Goal: Task Accomplishment & Management: Manage account settings

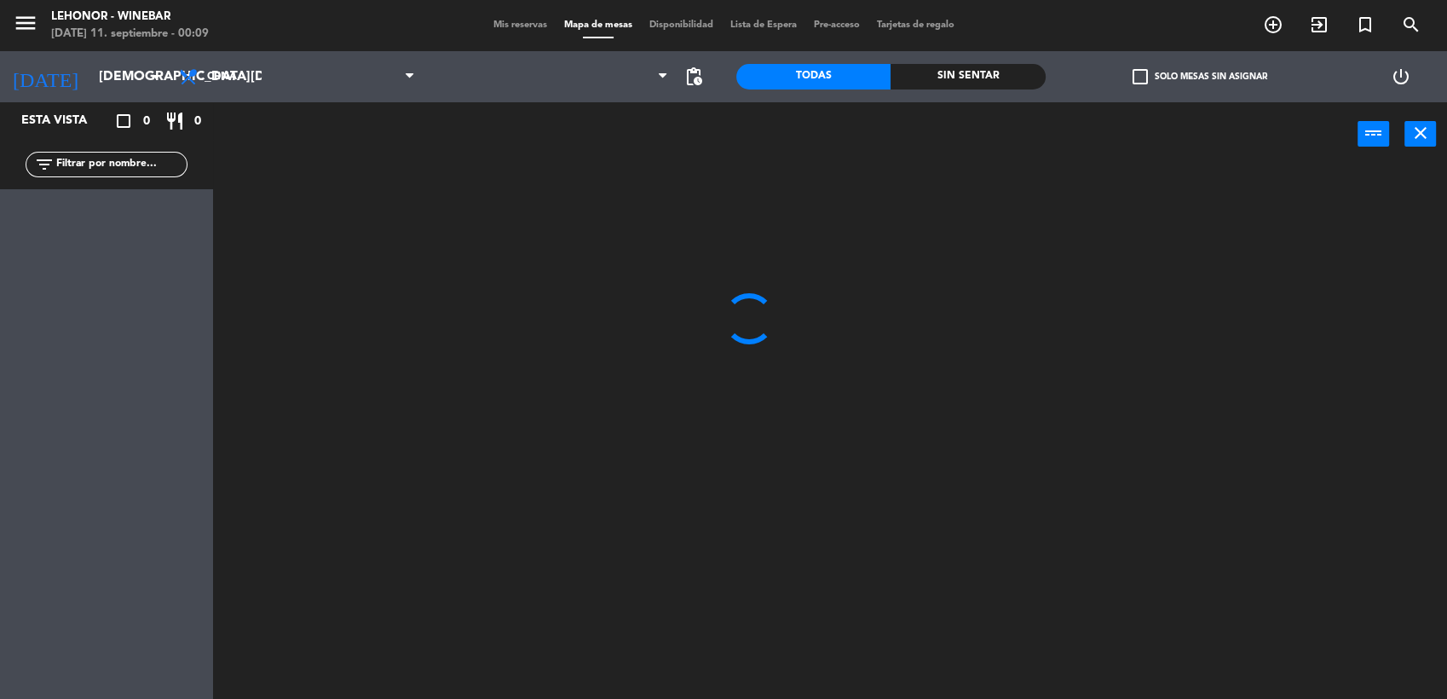
click at [511, 24] on span "Mis reservas" at bounding box center [520, 24] width 71 height 9
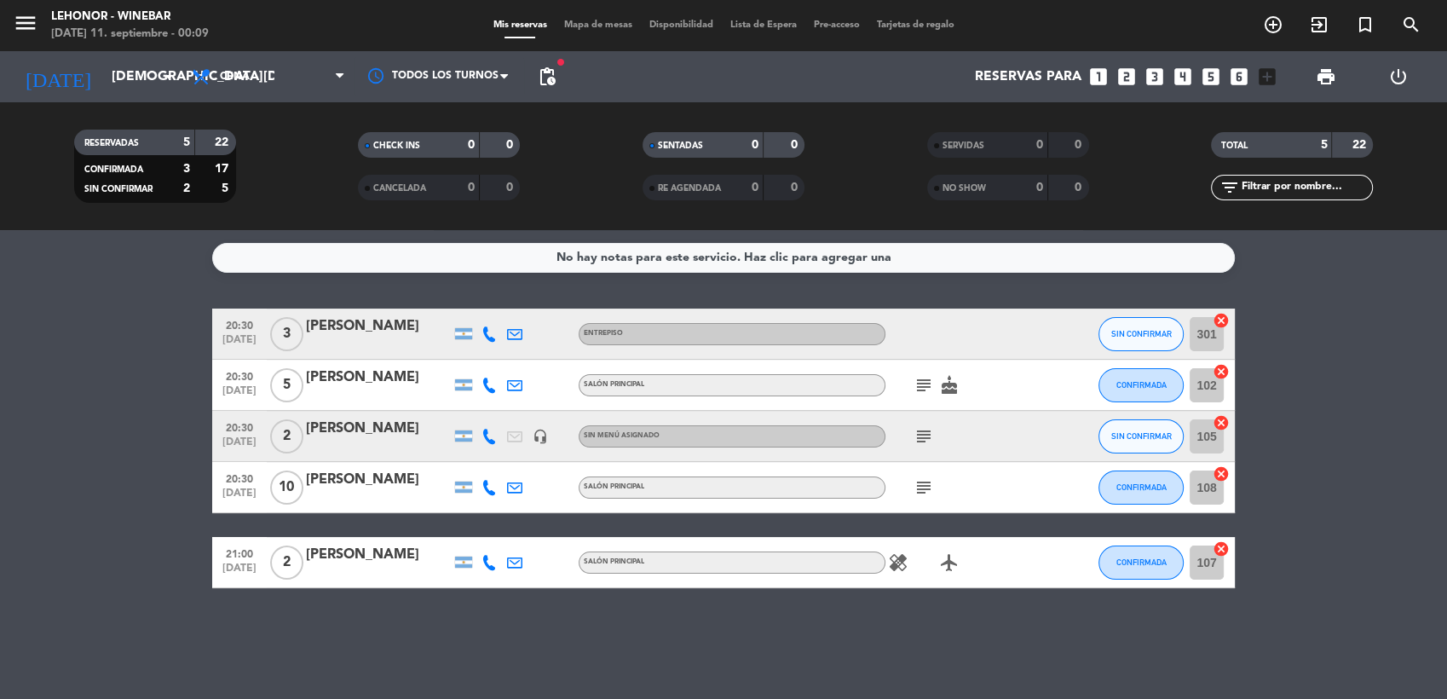
click at [900, 561] on icon "healing" at bounding box center [898, 562] width 20 height 20
click at [372, 565] on div "[PERSON_NAME]" at bounding box center [378, 555] width 145 height 22
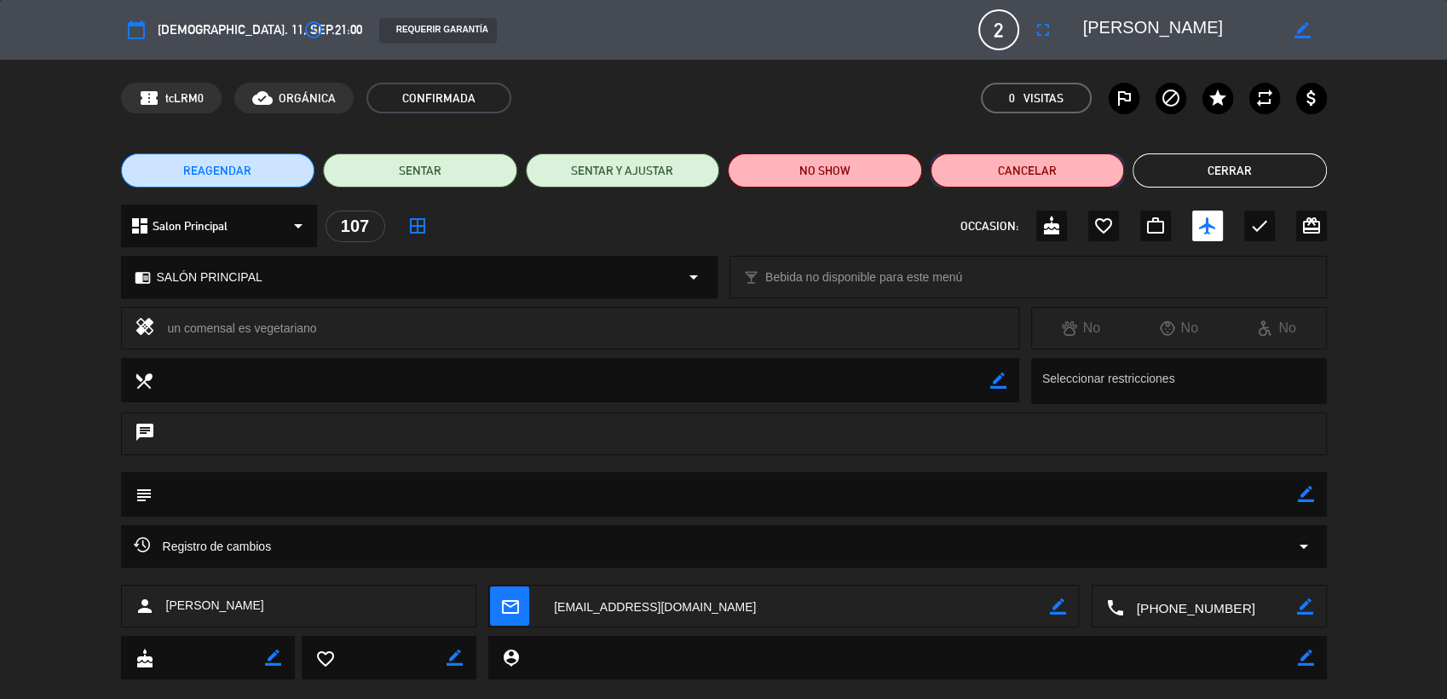
click at [1035, 162] on button "Cancelar" at bounding box center [1027, 170] width 194 height 34
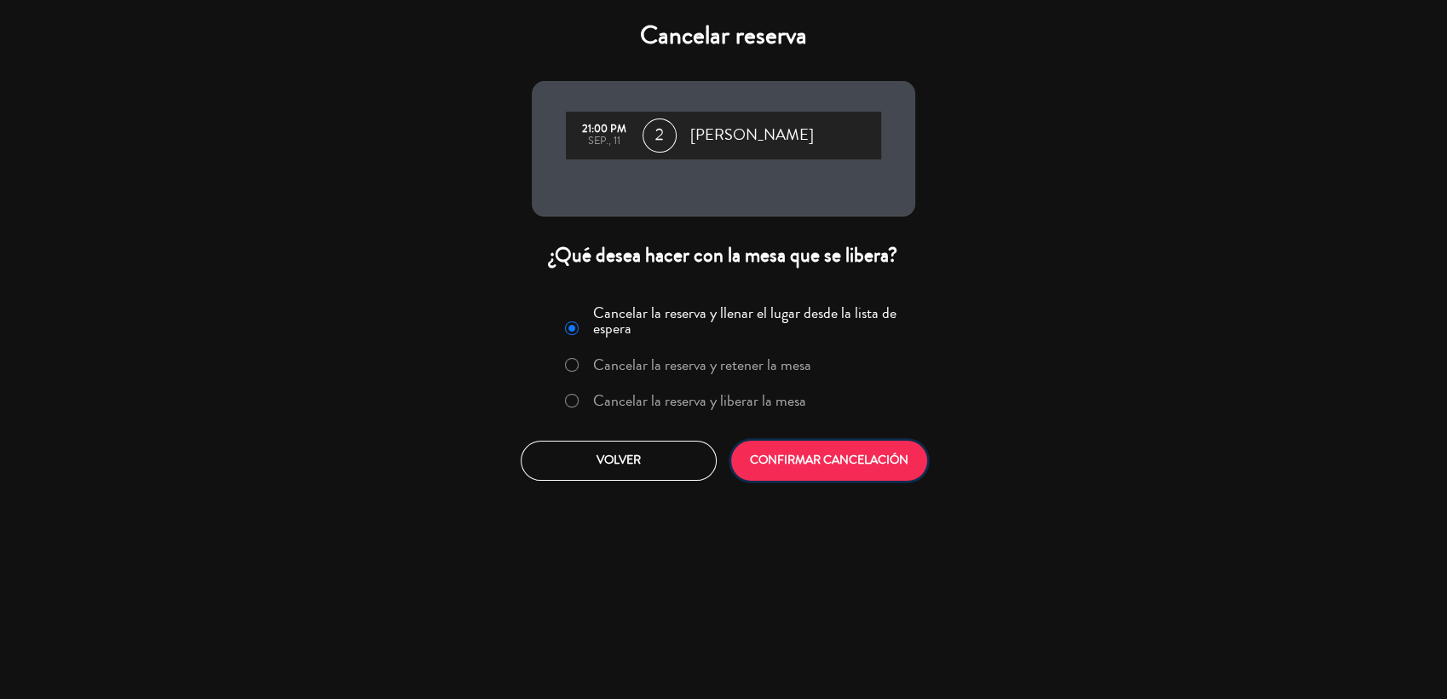
click at [801, 461] on button "CONFIRMAR CANCELACIÓN" at bounding box center [829, 461] width 196 height 40
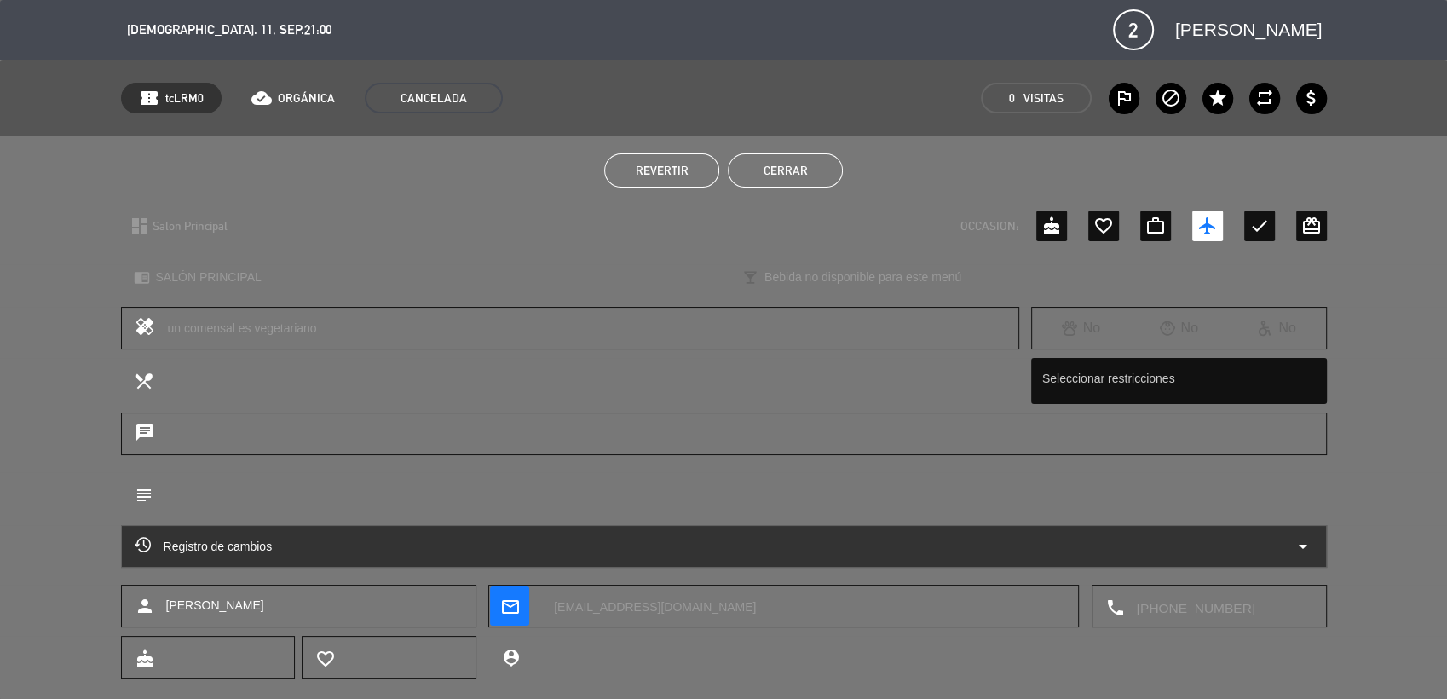
click at [806, 167] on button "Cerrar" at bounding box center [785, 170] width 115 height 34
